Goal: Check status

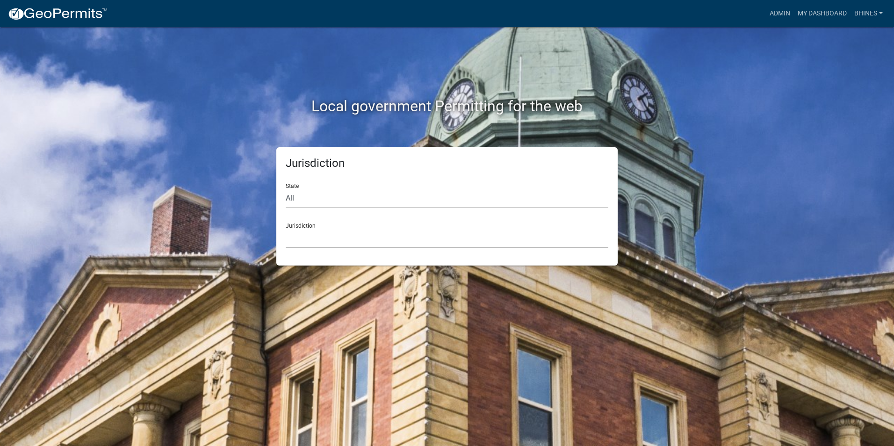
click at [439, 237] on select "[GEOGRAPHIC_DATA], [US_STATE] [GEOGRAPHIC_DATA], [US_STATE][PERSON_NAME][GEOGRA…" at bounding box center [447, 238] width 323 height 19
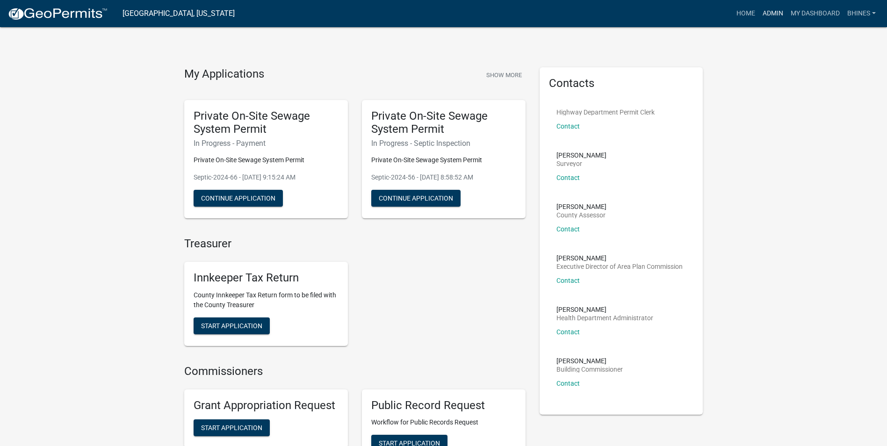
click at [770, 16] on link "Admin" at bounding box center [773, 14] width 28 height 18
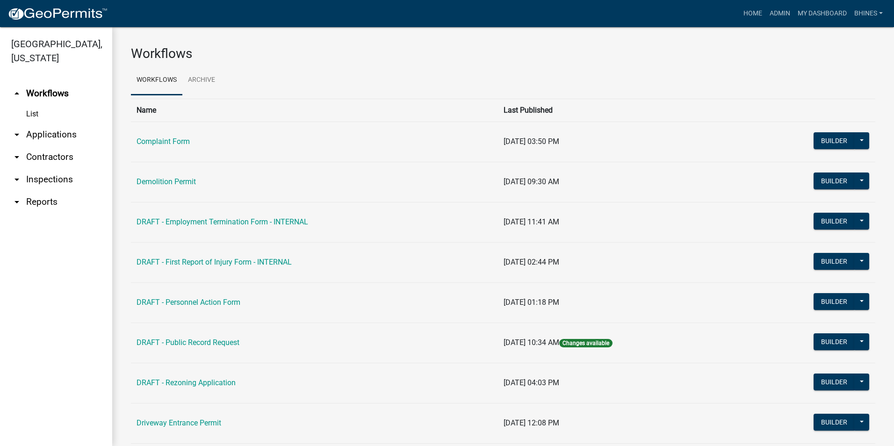
click at [55, 135] on link "arrow_drop_down Applications" at bounding box center [56, 134] width 112 height 22
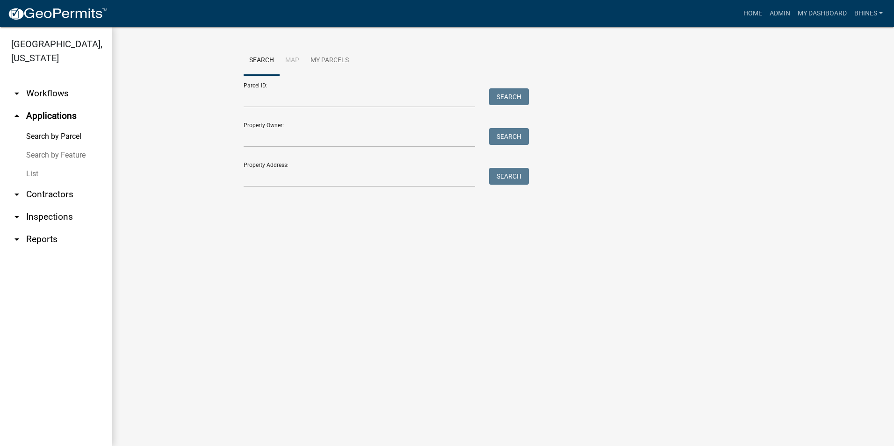
click at [31, 174] on link "List" at bounding box center [56, 174] width 112 height 19
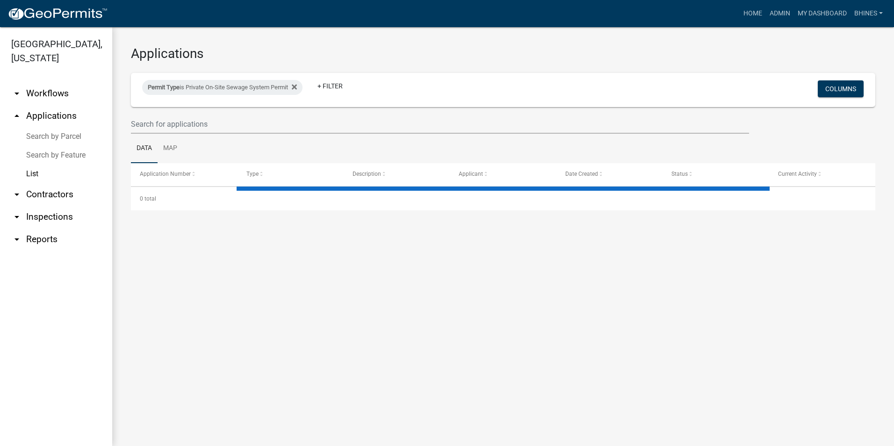
select select "3: 100"
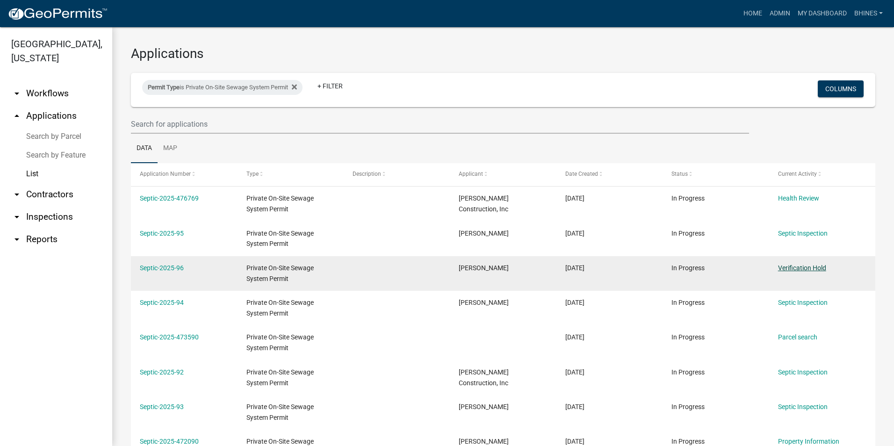
click at [802, 267] on link "Verification Hold" at bounding box center [802, 267] width 48 height 7
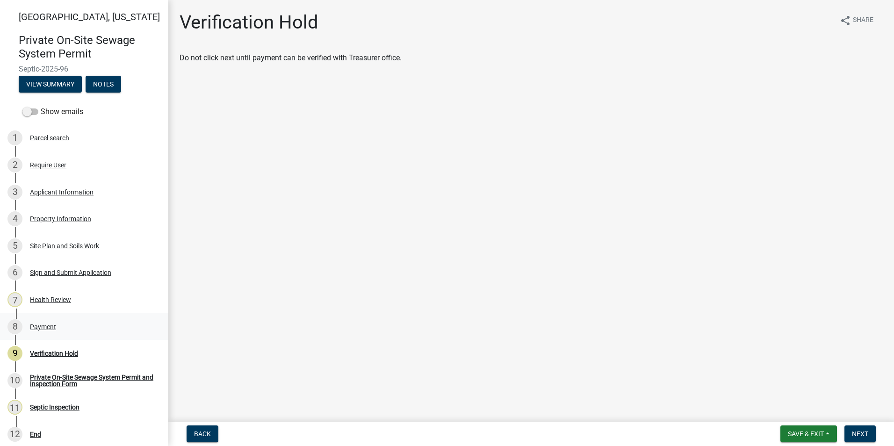
click at [55, 329] on div "Payment" at bounding box center [43, 327] width 26 height 7
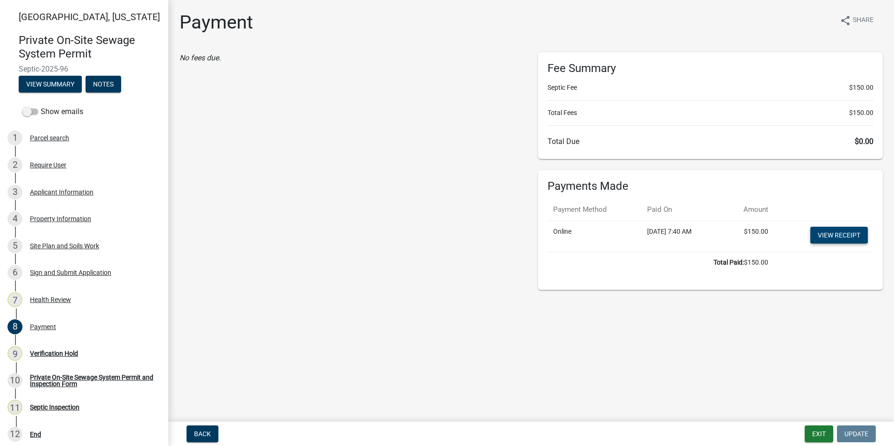
click at [849, 234] on link "View receipt" at bounding box center [839, 235] width 58 height 17
click at [65, 350] on div "Verification Hold" at bounding box center [54, 353] width 48 height 7
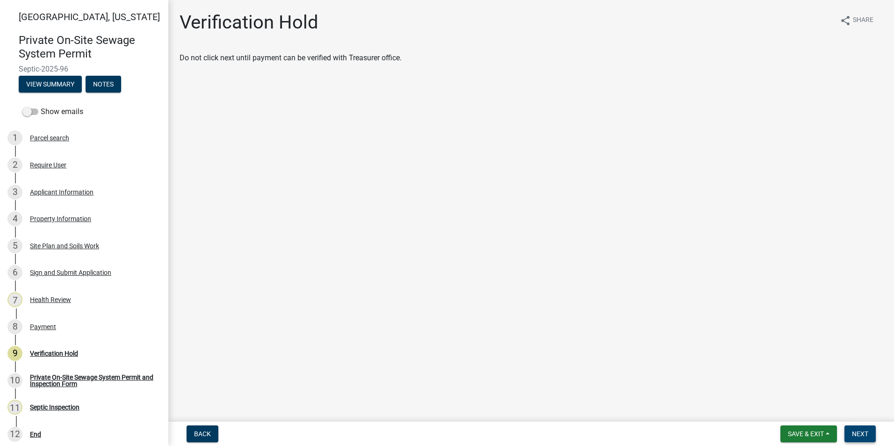
click at [856, 431] on span "Next" at bounding box center [860, 433] width 16 height 7
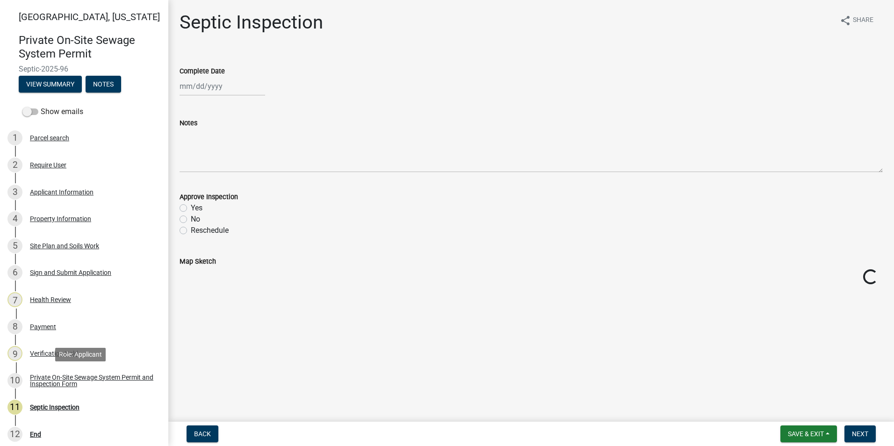
click at [108, 380] on div "Private On-Site Sewage System Permit and Inspection Form" at bounding box center [91, 380] width 123 height 13
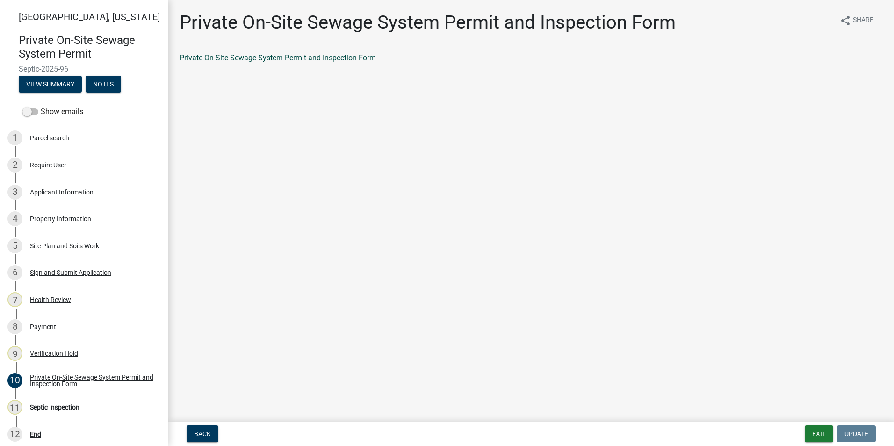
click at [341, 57] on link "Private On-Site Sewage System Permit and Inspection Form" at bounding box center [278, 57] width 196 height 9
